Goal: Navigation & Orientation: Find specific page/section

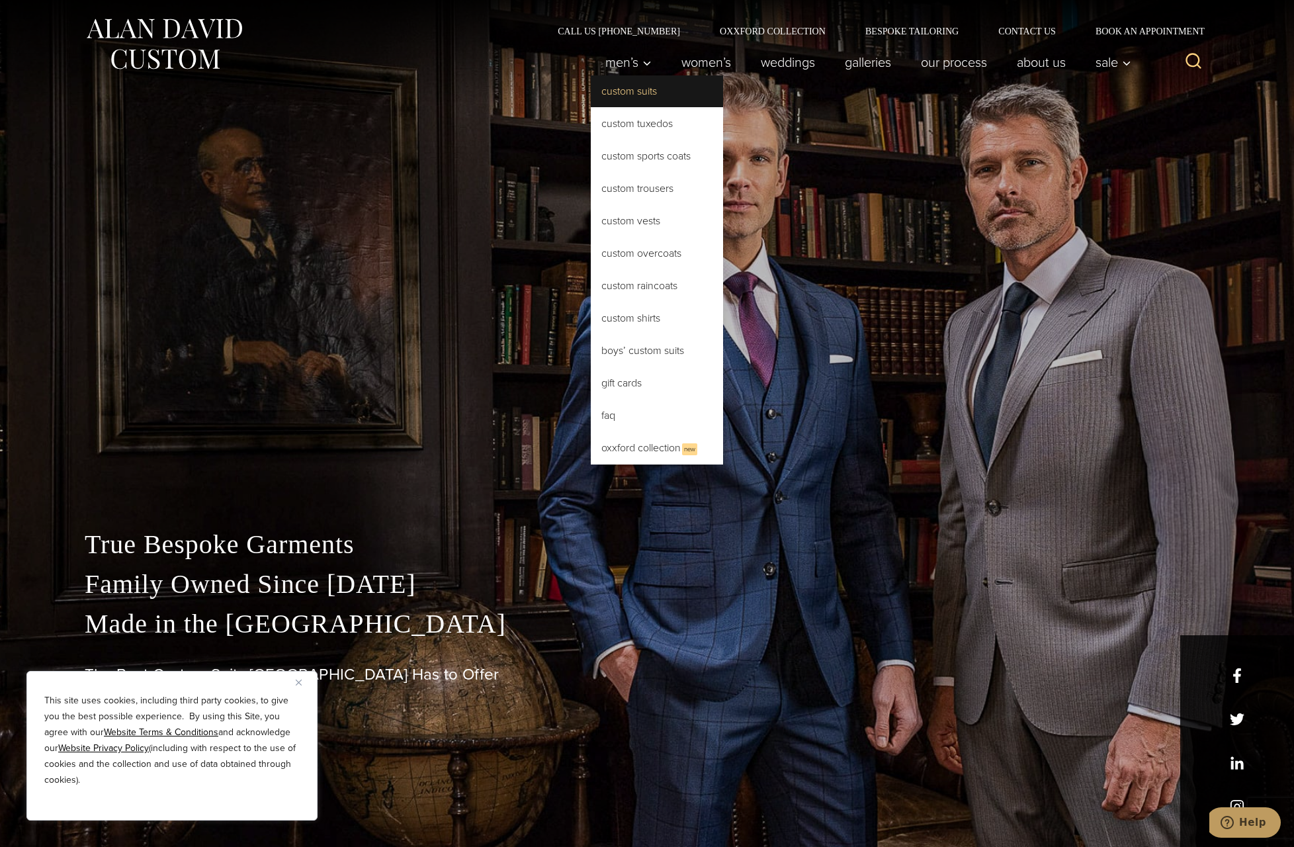
click at [627, 93] on link "Custom Suits" at bounding box center [657, 91] width 132 height 32
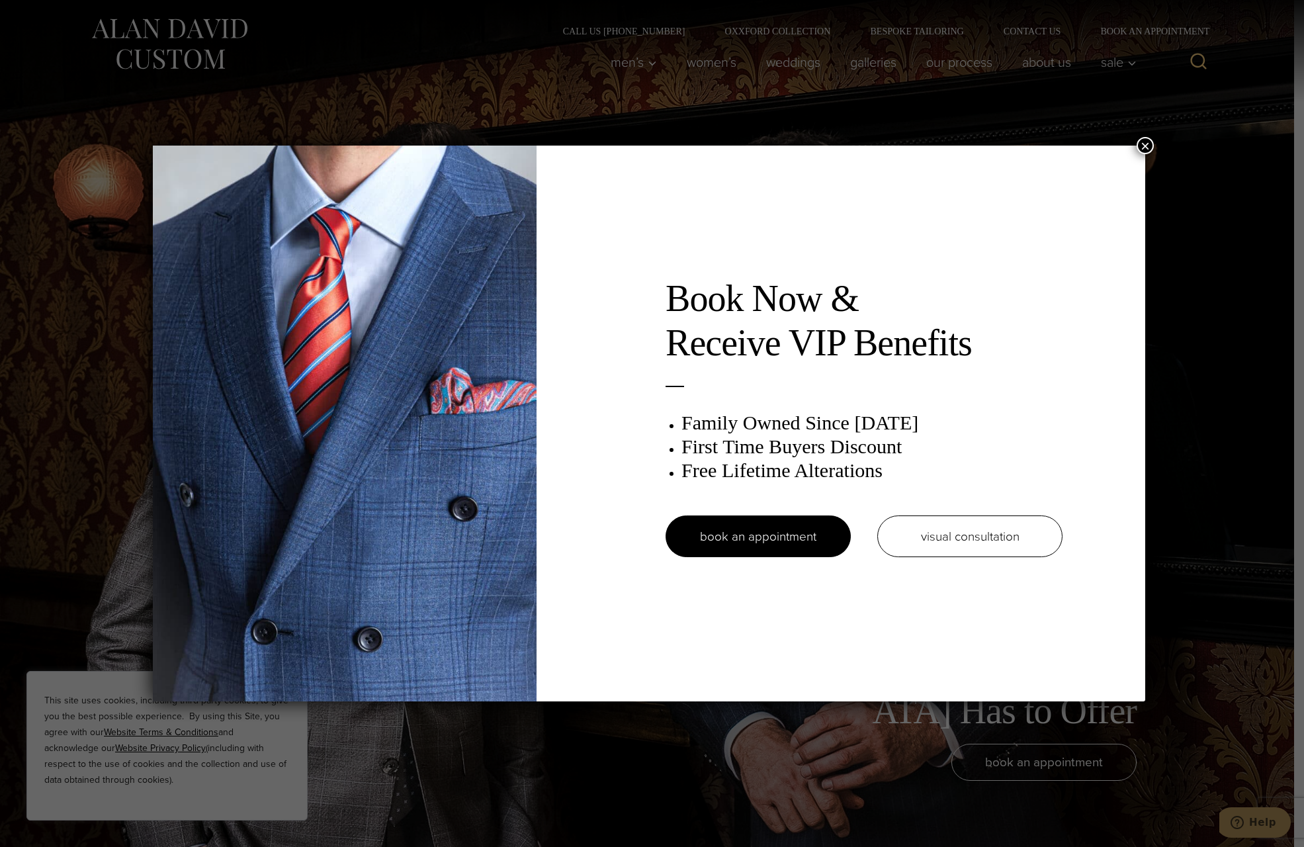
click at [1151, 148] on button "×" at bounding box center [1145, 145] width 17 height 17
